Goal: Find specific page/section: Find specific page/section

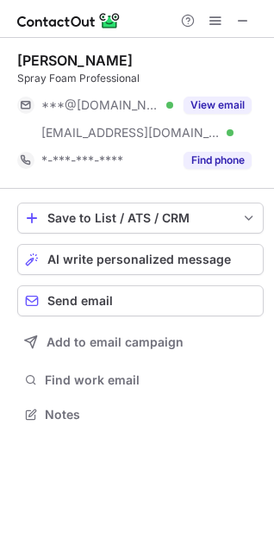
scroll to position [402, 274]
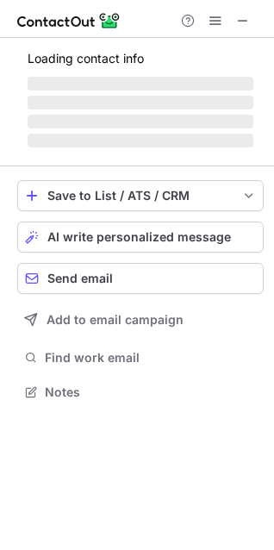
scroll to position [390, 274]
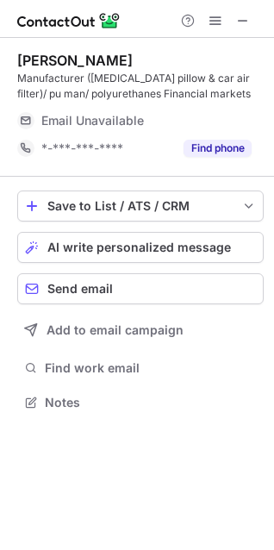
scroll to position [390, 274]
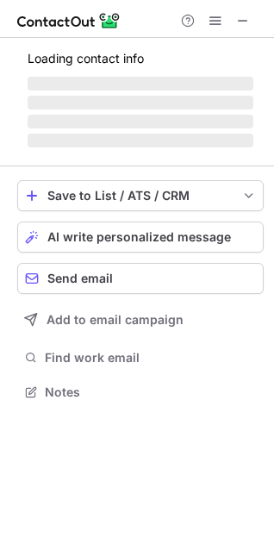
scroll to position [380, 274]
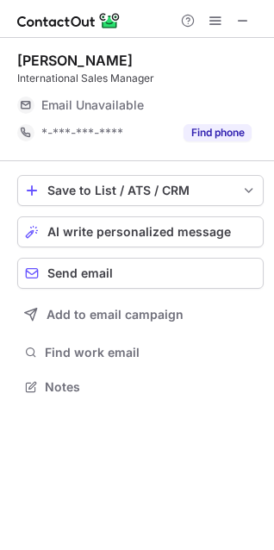
scroll to position [375, 274]
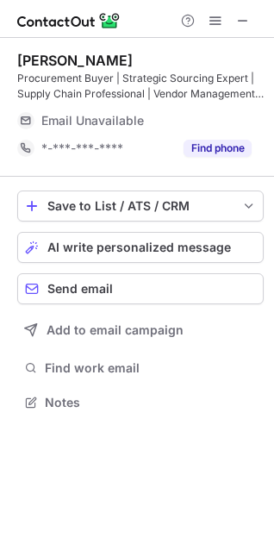
scroll to position [390, 274]
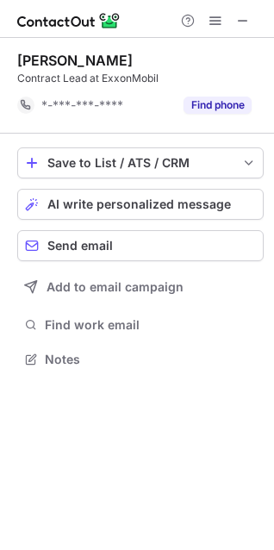
scroll to position [347, 274]
